Goal: Check status: Check status

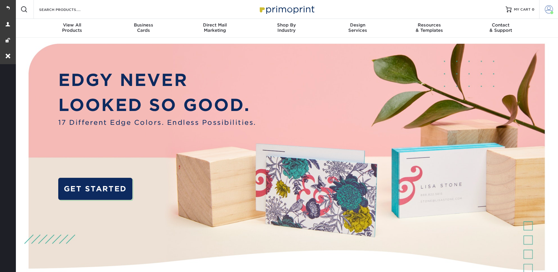
click at [548, 6] on span at bounding box center [548, 9] width 8 height 8
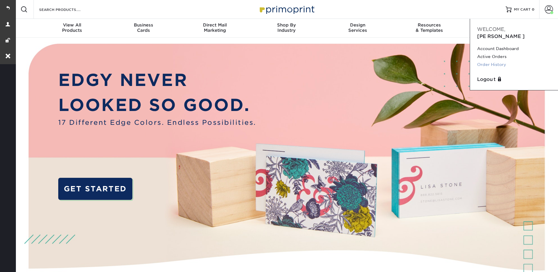
click at [497, 61] on link "Order History" at bounding box center [514, 65] width 74 height 8
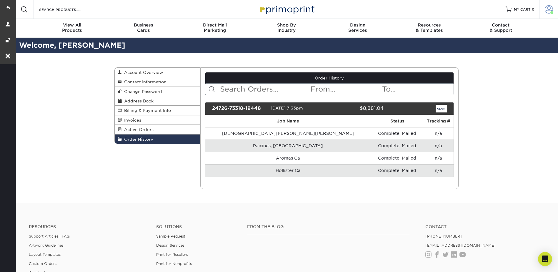
click at [546, 8] on span at bounding box center [548, 9] width 8 height 8
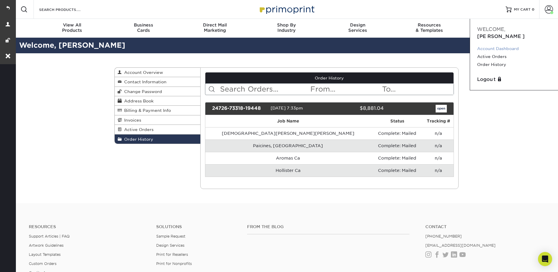
click at [491, 45] on link "Account Dashboard" at bounding box center [514, 49] width 74 height 8
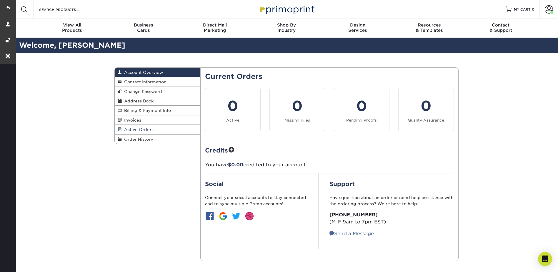
click at [141, 131] on span "Active Orders" at bounding box center [138, 129] width 32 height 5
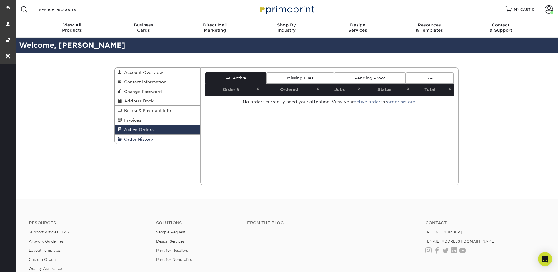
click at [143, 139] on span "Order History" at bounding box center [137, 139] width 31 height 5
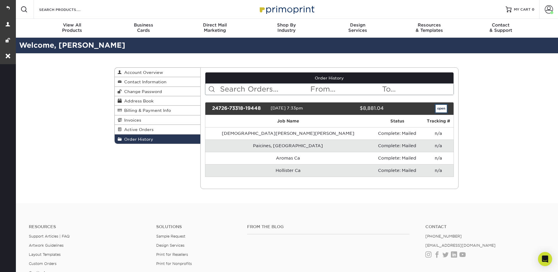
click at [442, 109] on link "open" at bounding box center [440, 109] width 11 height 8
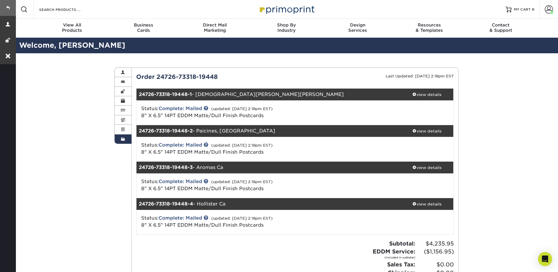
click at [11, 4] on link at bounding box center [8, 8] width 16 height 16
drag, startPoint x: 227, startPoint y: 75, endPoint x: 158, endPoint y: 76, distance: 68.8
click at [158, 76] on div "Order 24726-73318-19448" at bounding box center [213, 76] width 163 height 9
copy div "24726-73318-19448"
